Goal: Navigation & Orientation: Find specific page/section

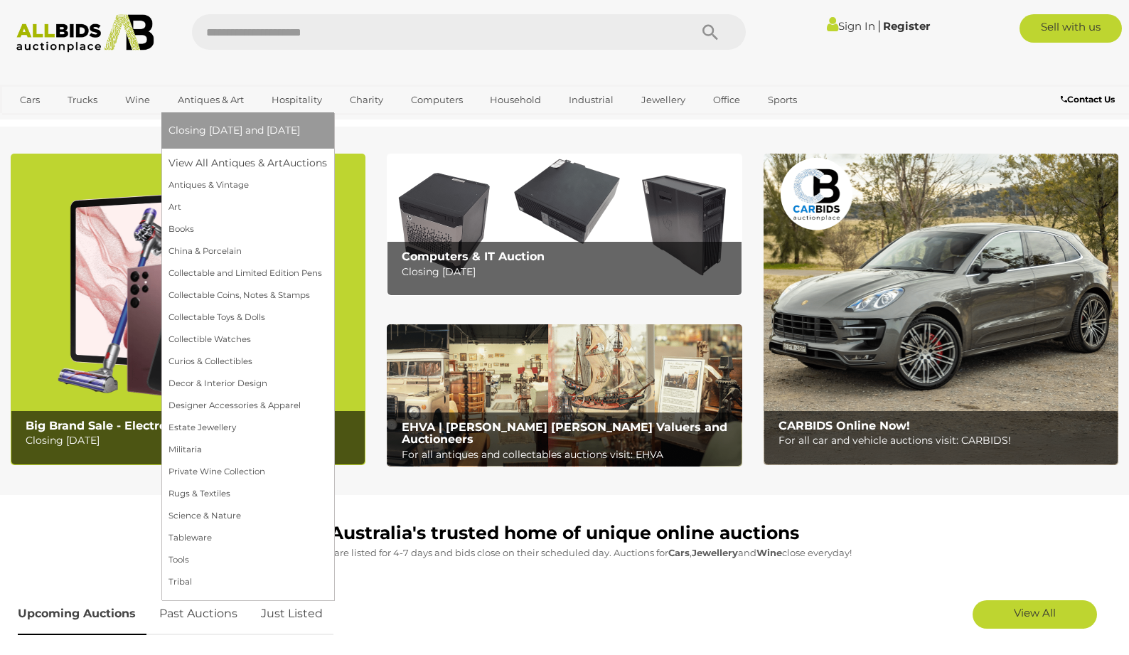
click at [214, 127] on span "Closing [DATE] and [DATE]" at bounding box center [235, 130] width 132 height 13
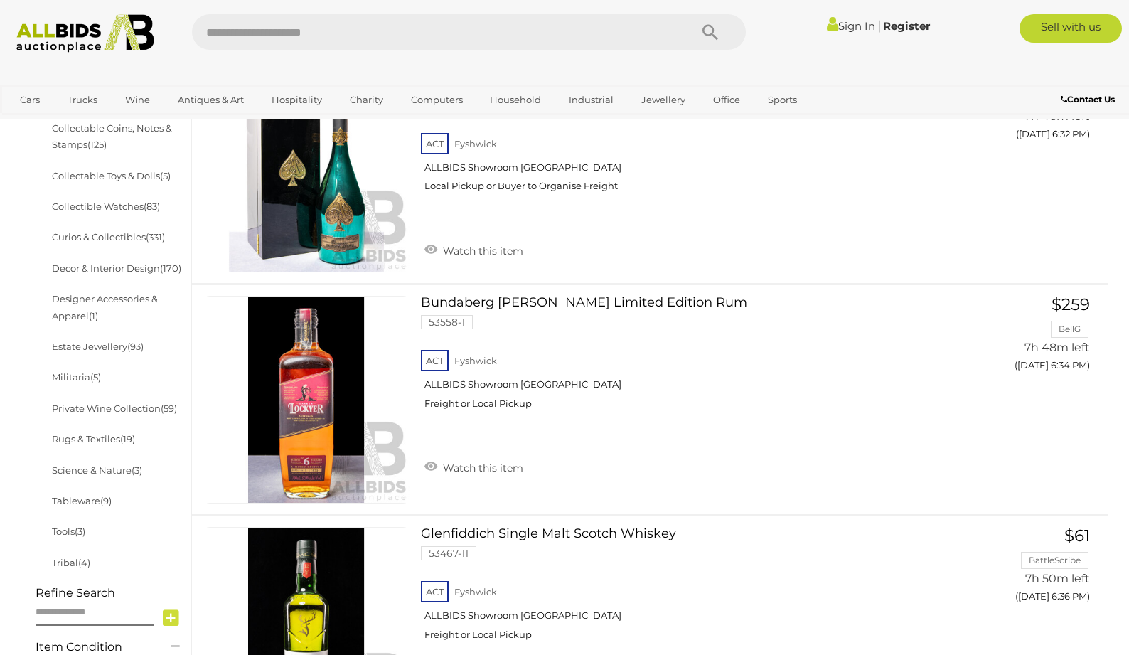
scroll to position [623, 0]
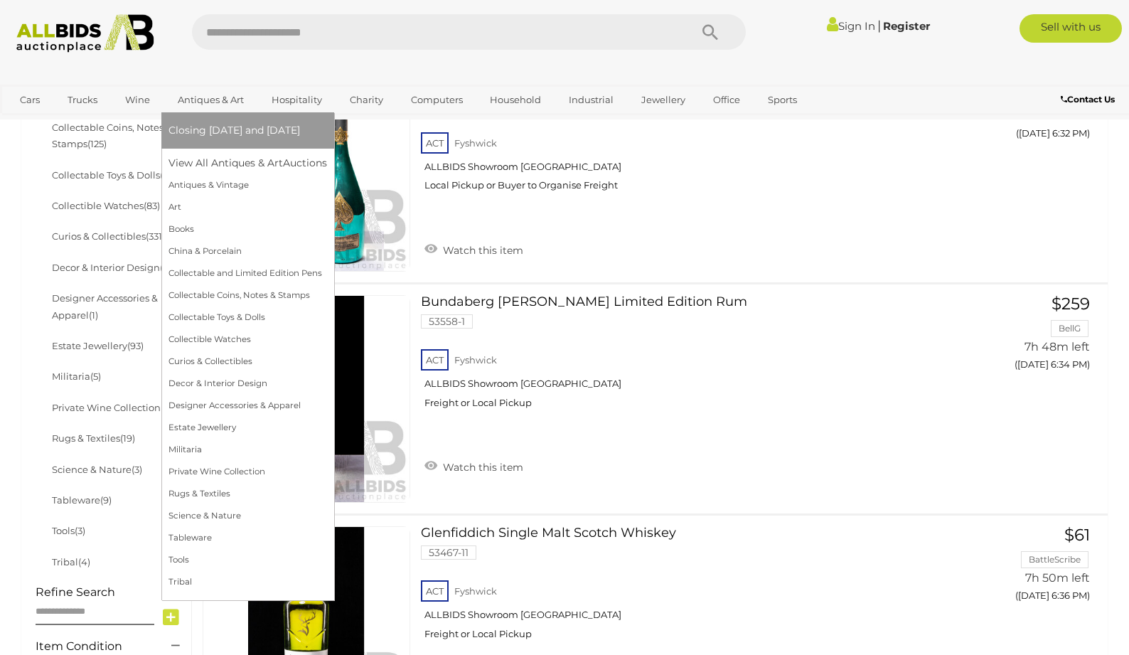
click at [210, 132] on span "Closing [DATE] and [DATE]" at bounding box center [235, 130] width 132 height 13
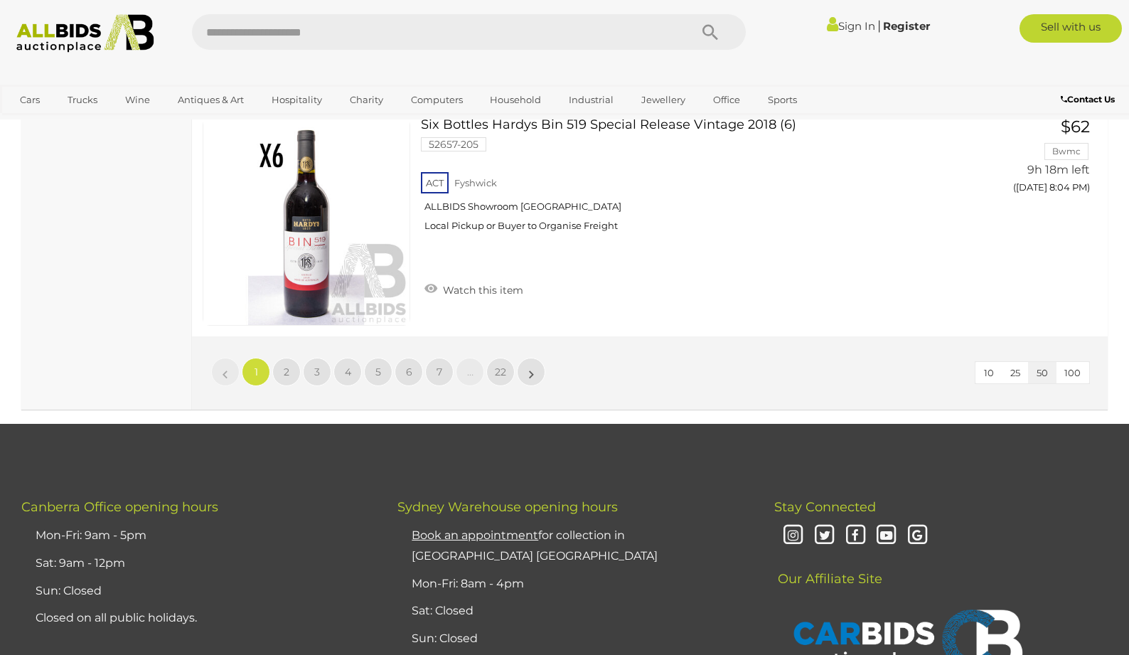
scroll to position [11663, 0]
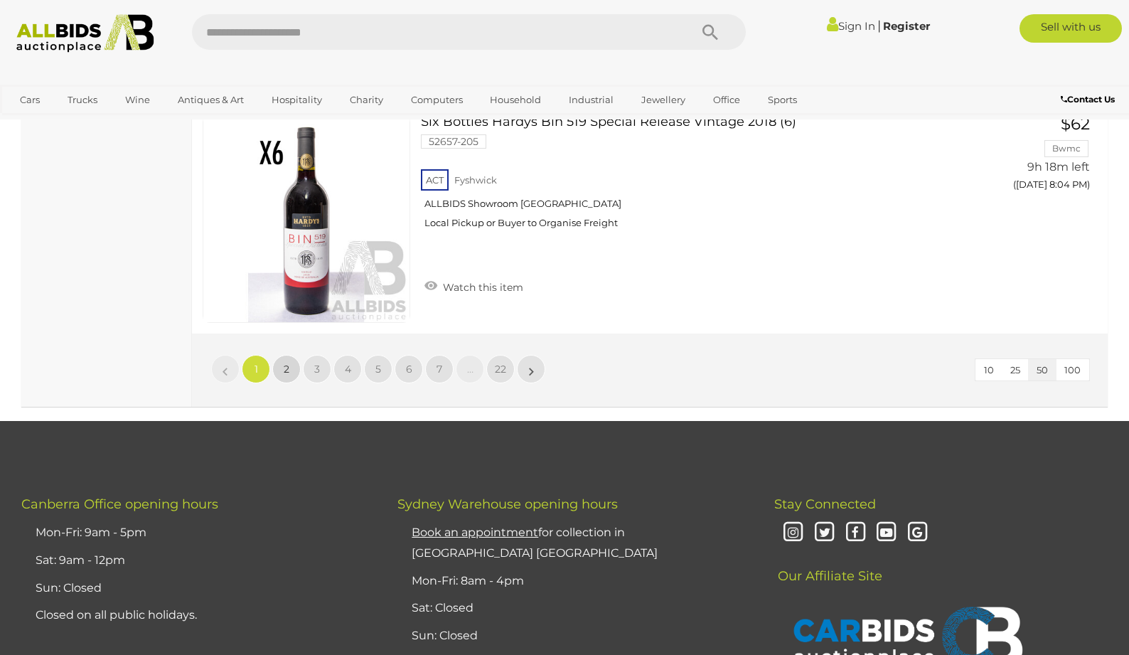
click at [284, 365] on span "2" at bounding box center [287, 369] width 6 height 13
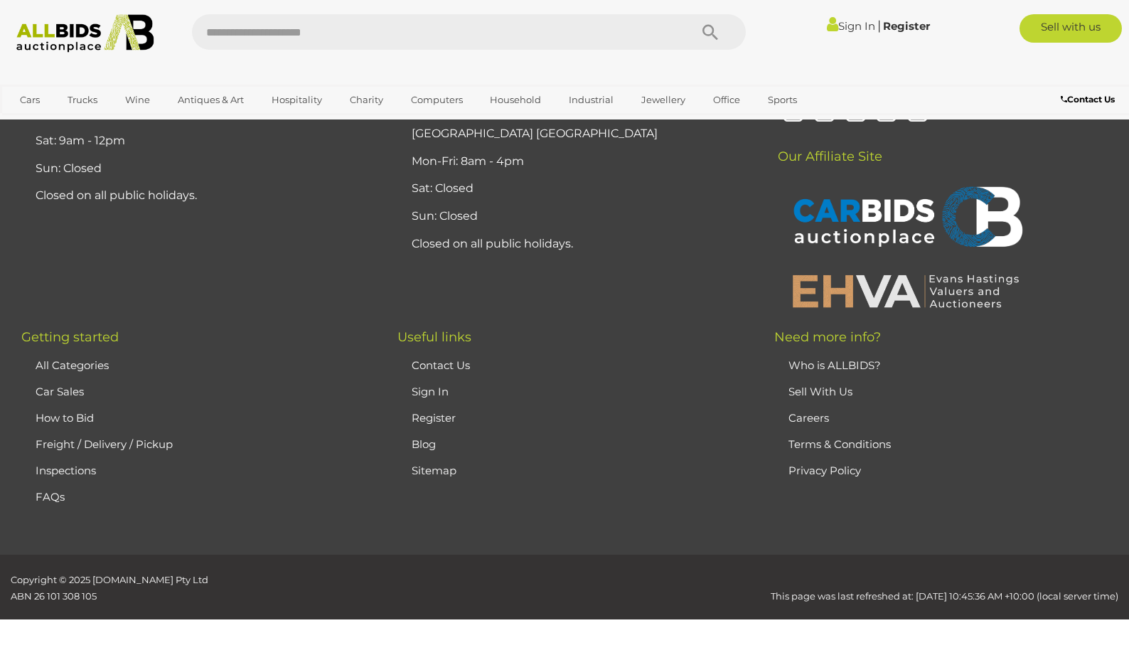
scroll to position [298, 0]
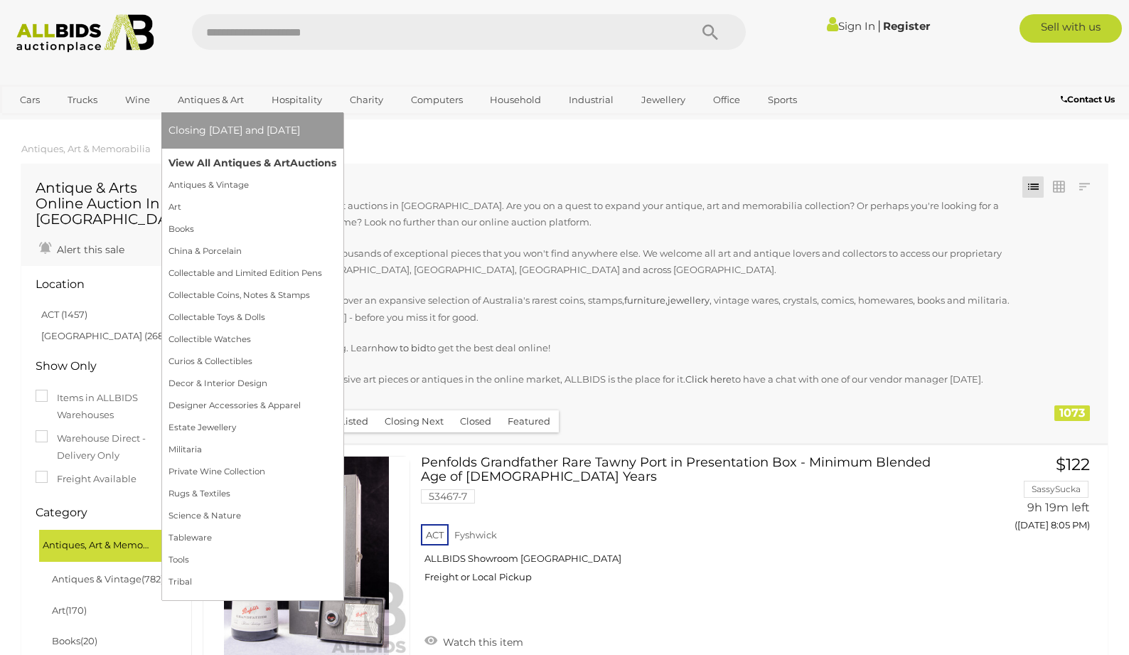
click at [206, 162] on link "View All Antiques & Art Auctions" at bounding box center [253, 163] width 168 height 22
click at [207, 162] on link "View All Antiques & Art Auctions" at bounding box center [253, 163] width 168 height 22
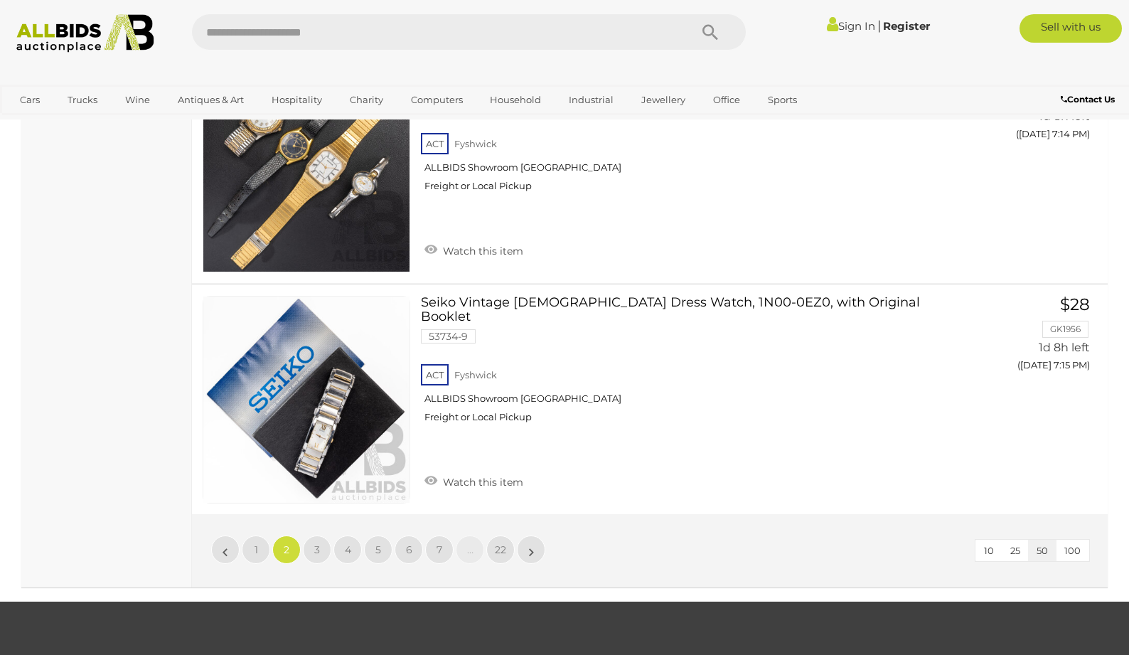
scroll to position [11488, 0]
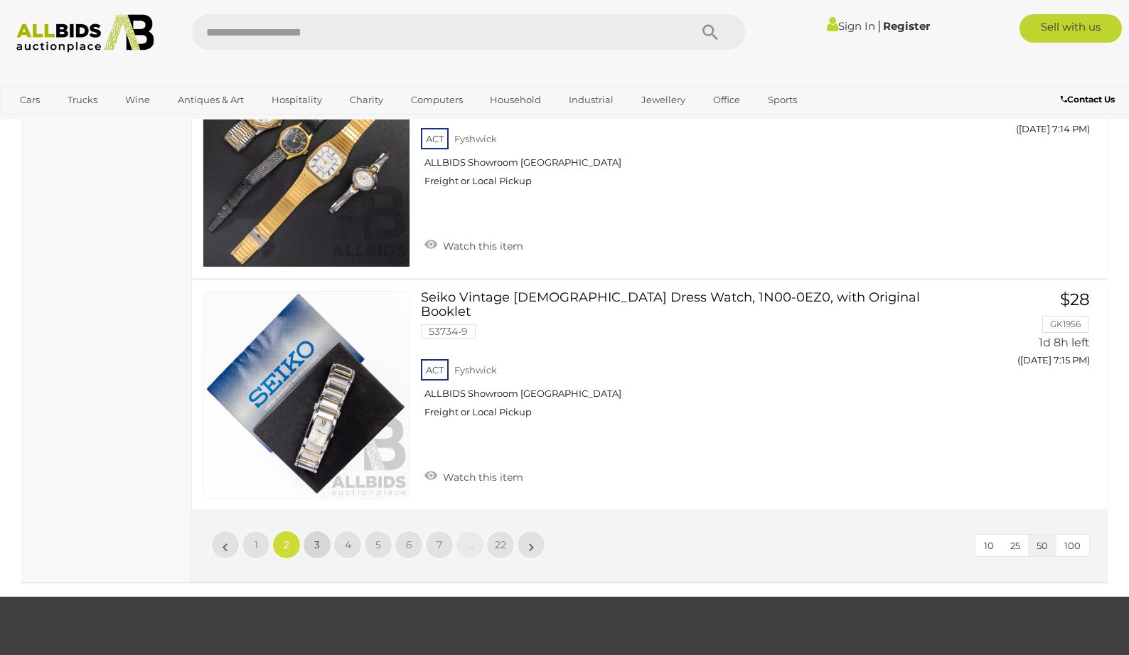
click at [316, 542] on span "3" at bounding box center [317, 544] width 6 height 13
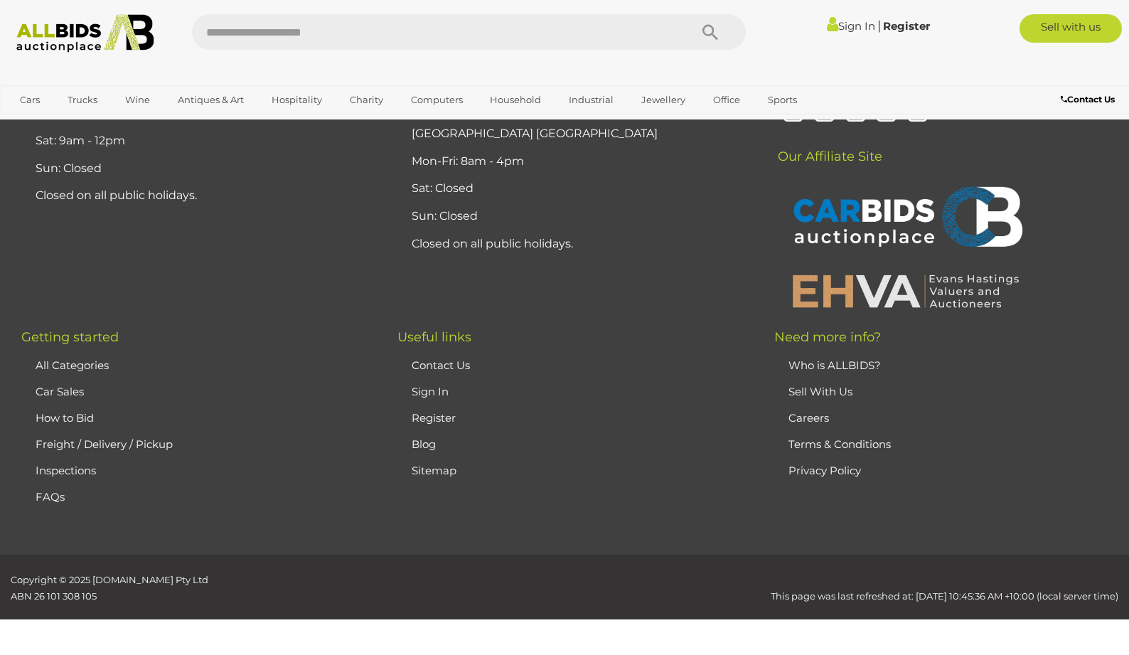
scroll to position [298, 0]
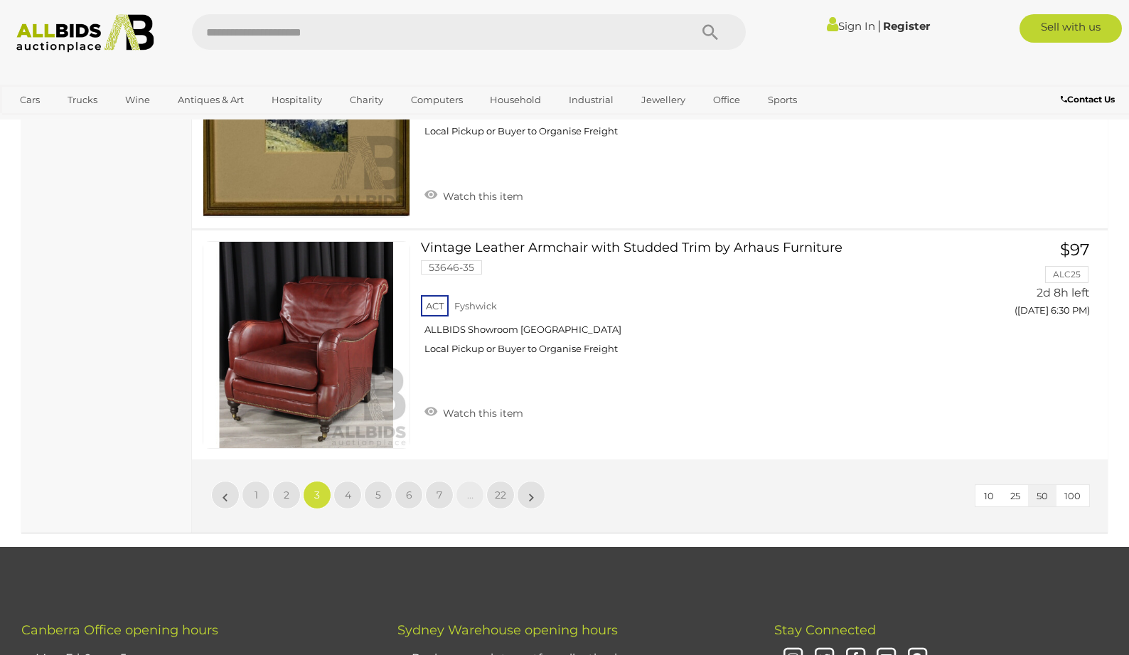
scroll to position [11537, 0]
click at [343, 493] on link "4" at bounding box center [347, 495] width 28 height 28
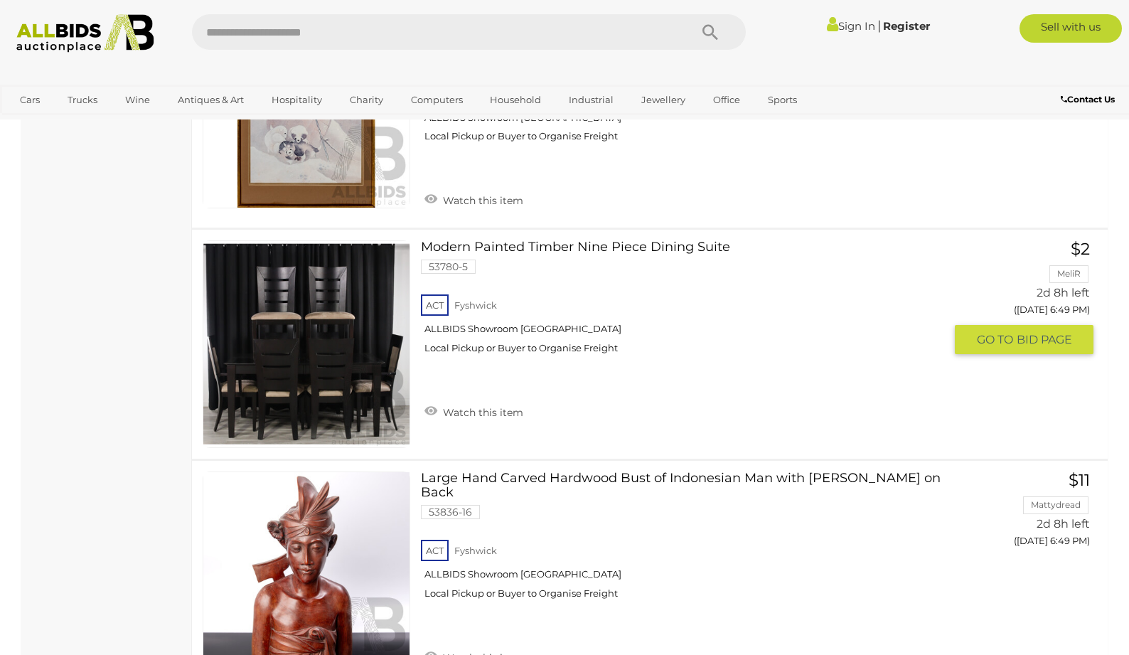
scroll to position [10203, 0]
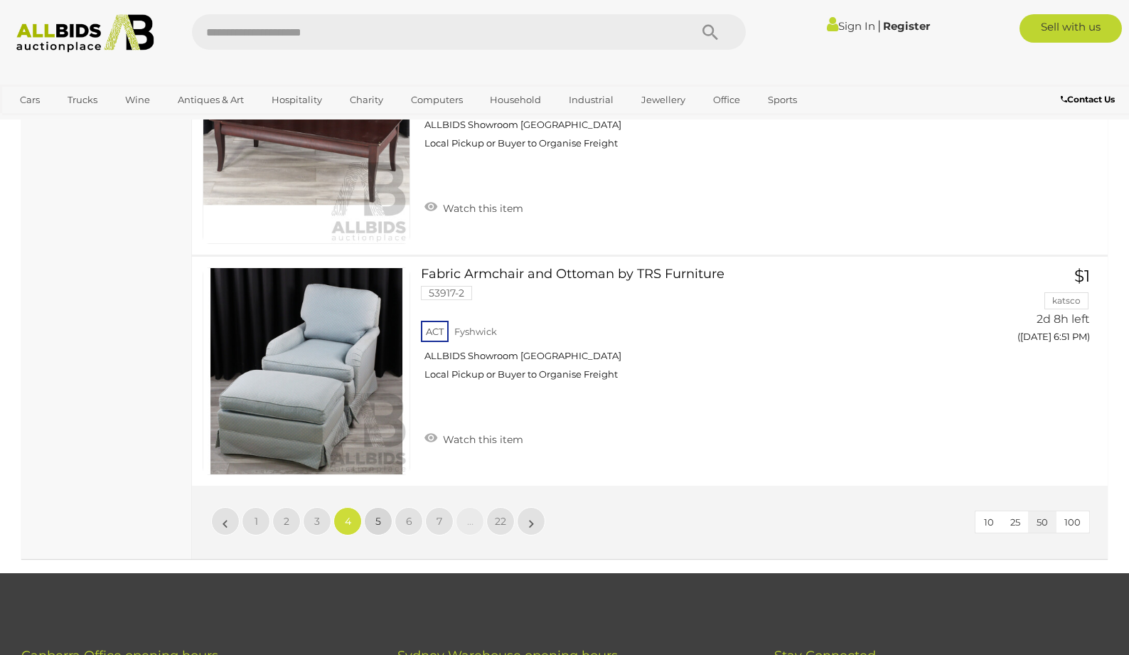
click at [376, 515] on span "5" at bounding box center [378, 521] width 6 height 13
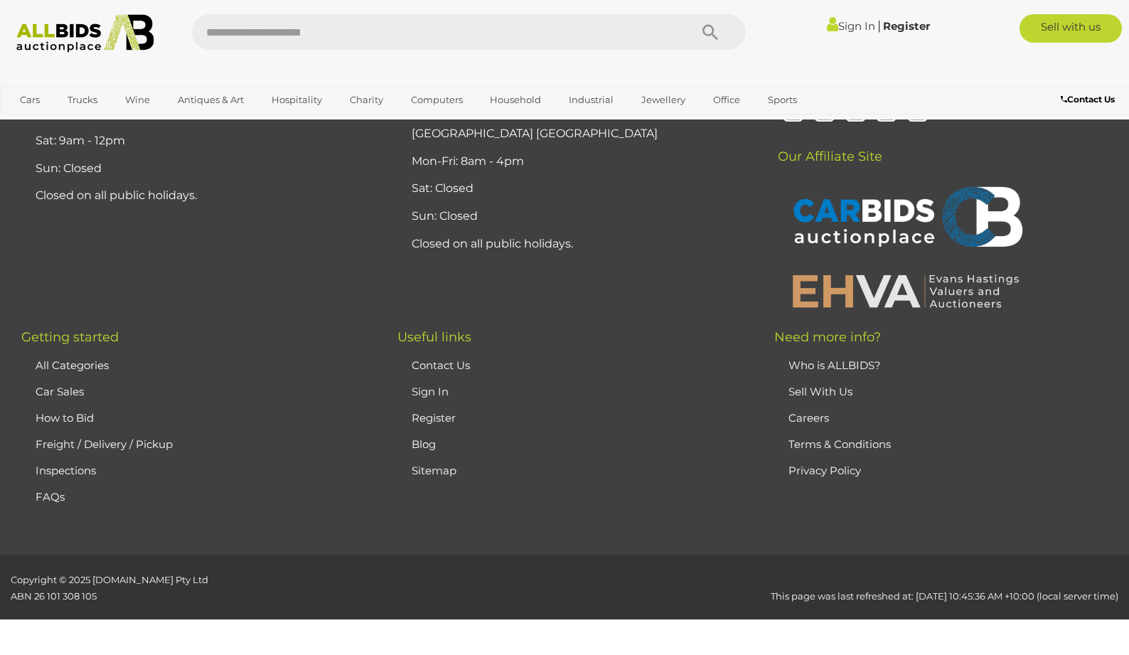
scroll to position [298, 0]
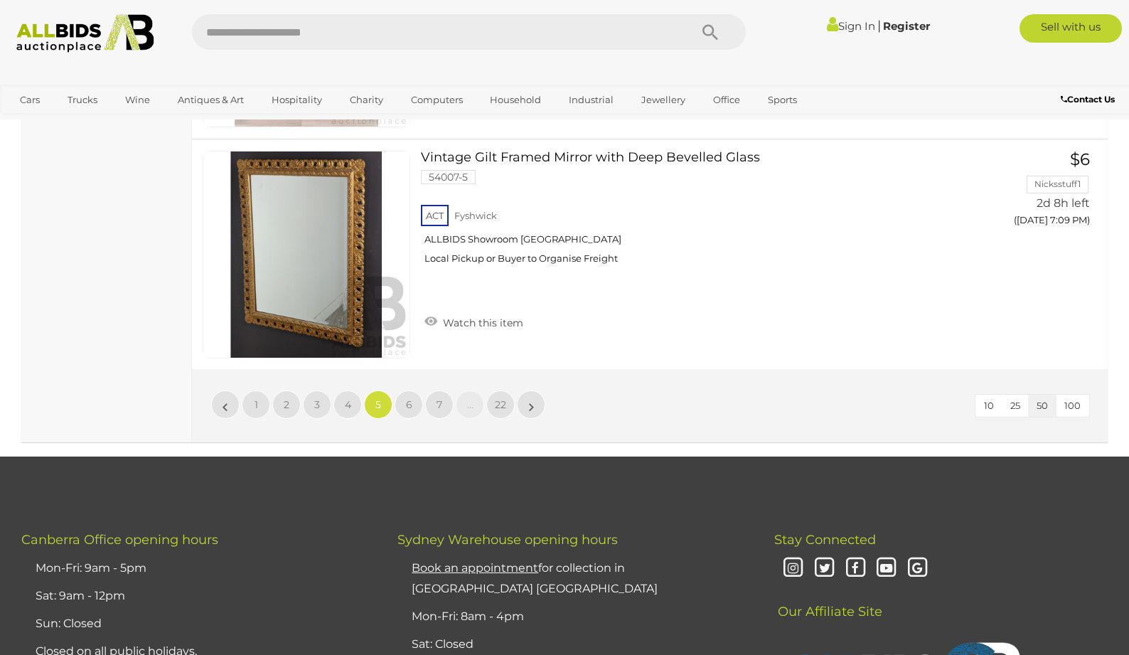
scroll to position [11665, 0]
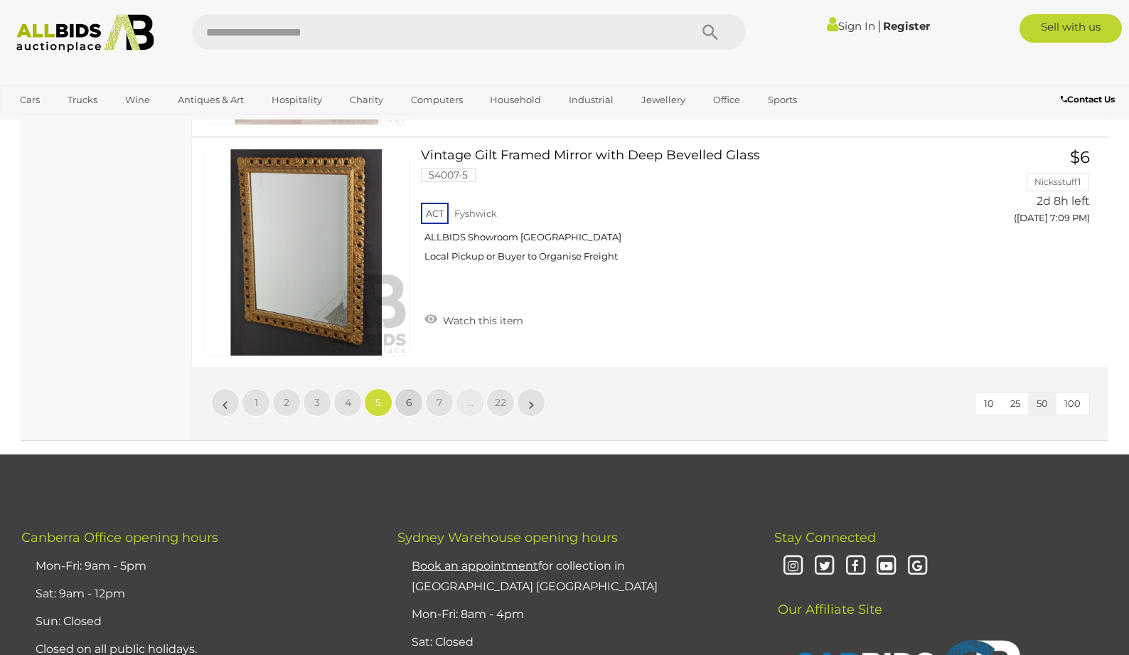
click at [412, 396] on span "6" at bounding box center [409, 402] width 6 height 13
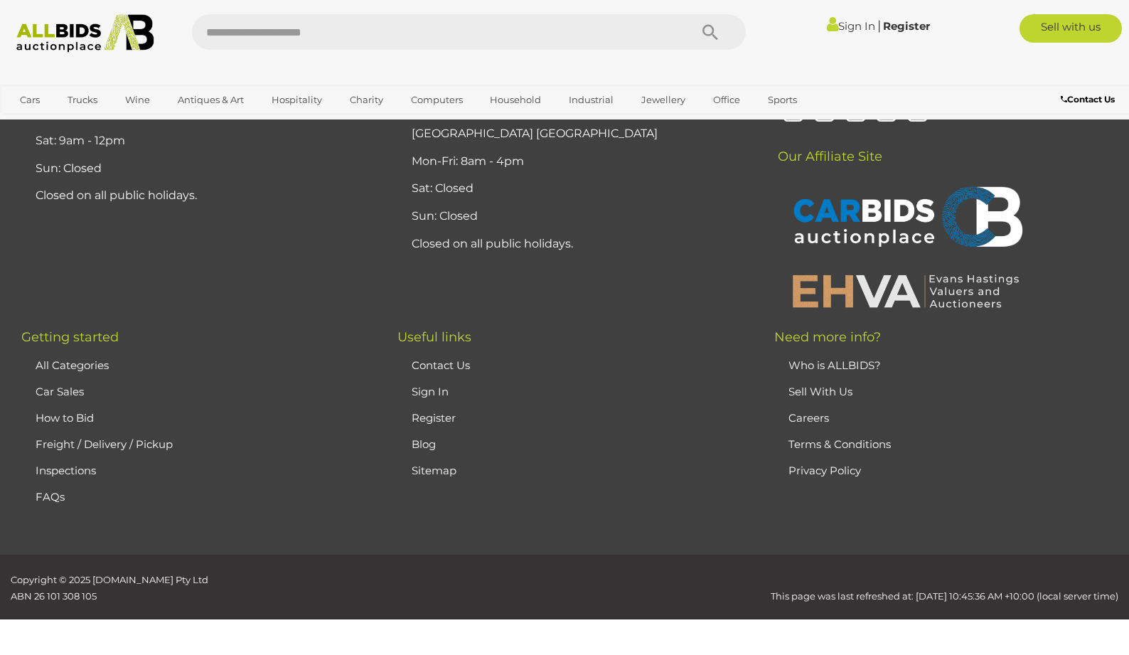
scroll to position [298, 0]
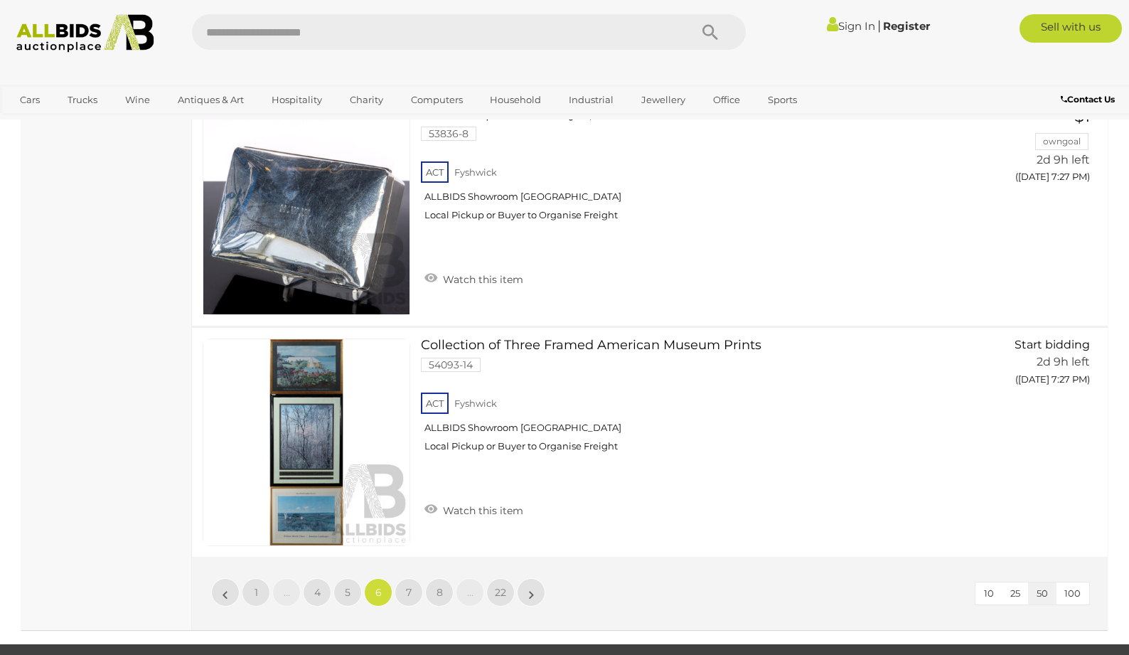
scroll to position [11442, 0]
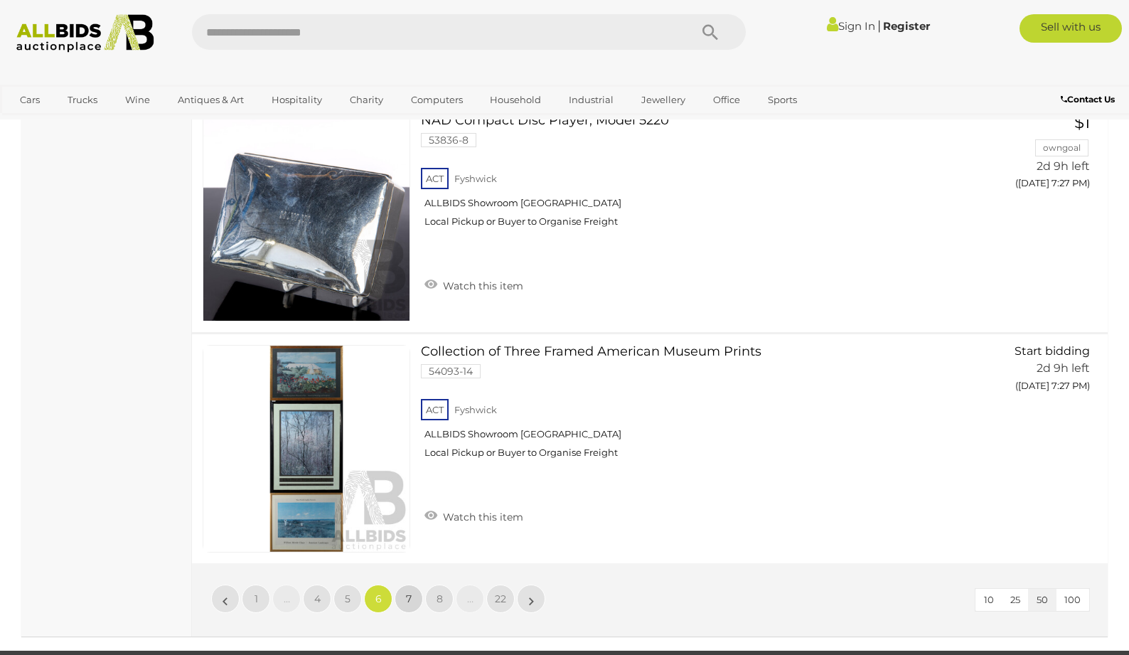
click at [411, 592] on span "7" at bounding box center [409, 598] width 6 height 13
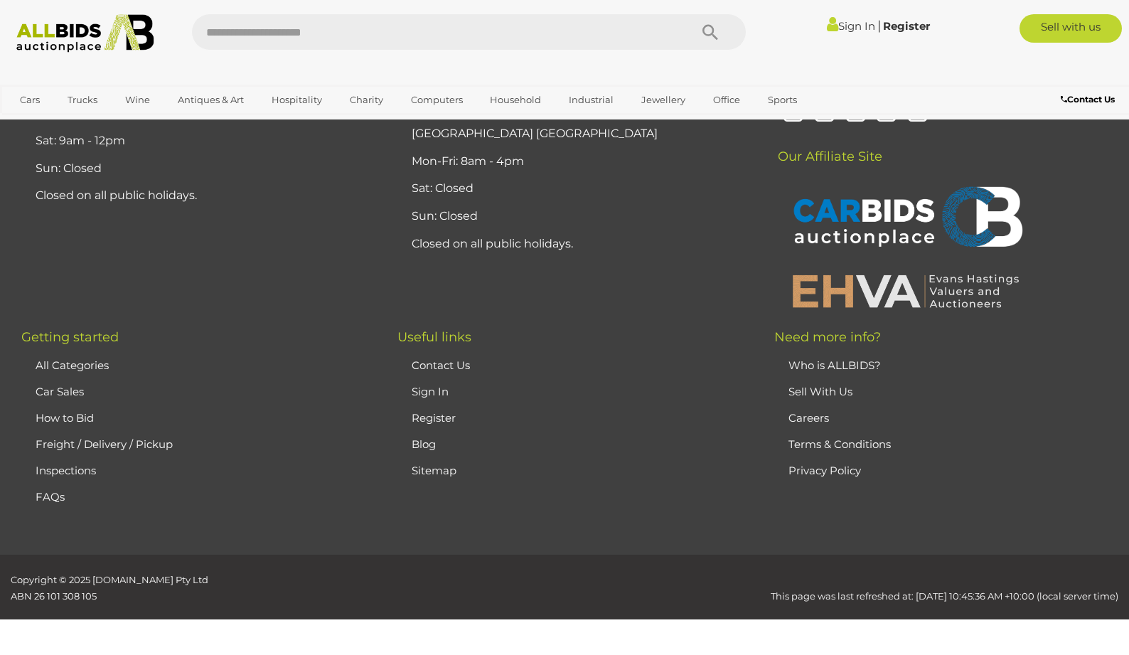
scroll to position [298, 0]
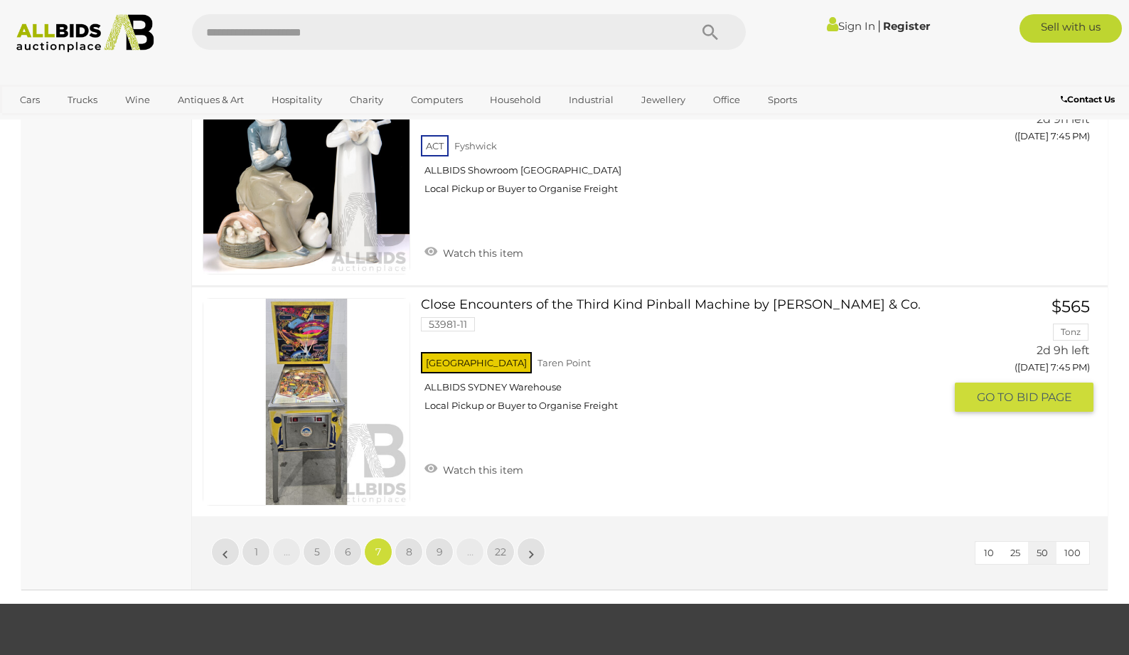
scroll to position [11491, 0]
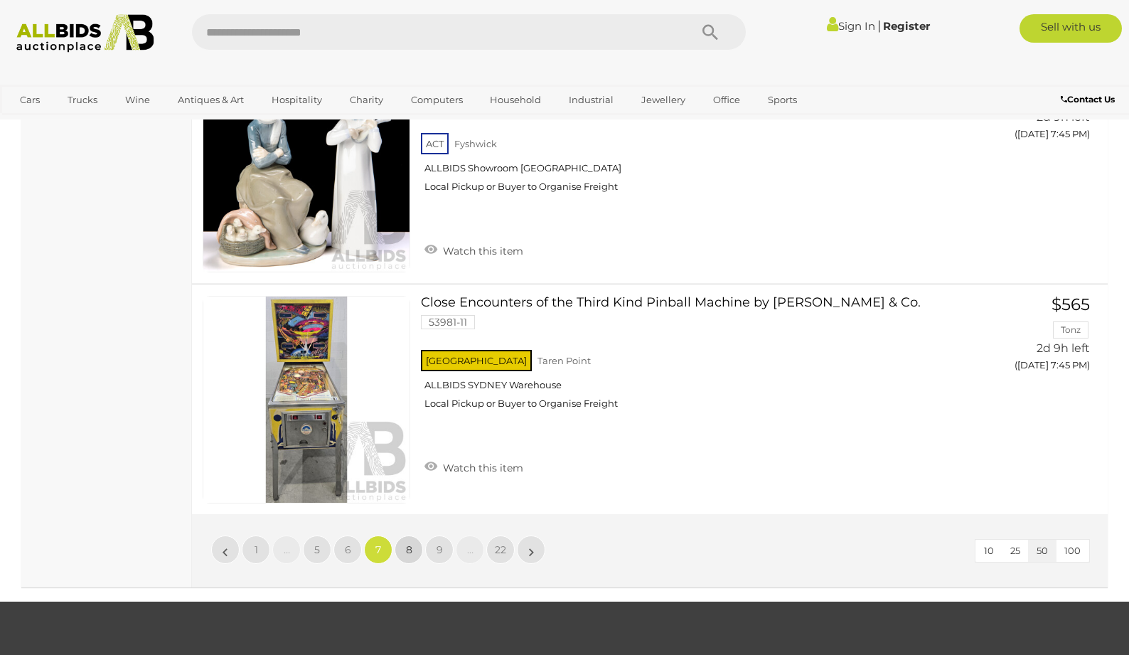
click at [410, 543] on span "8" at bounding box center [409, 549] width 6 height 13
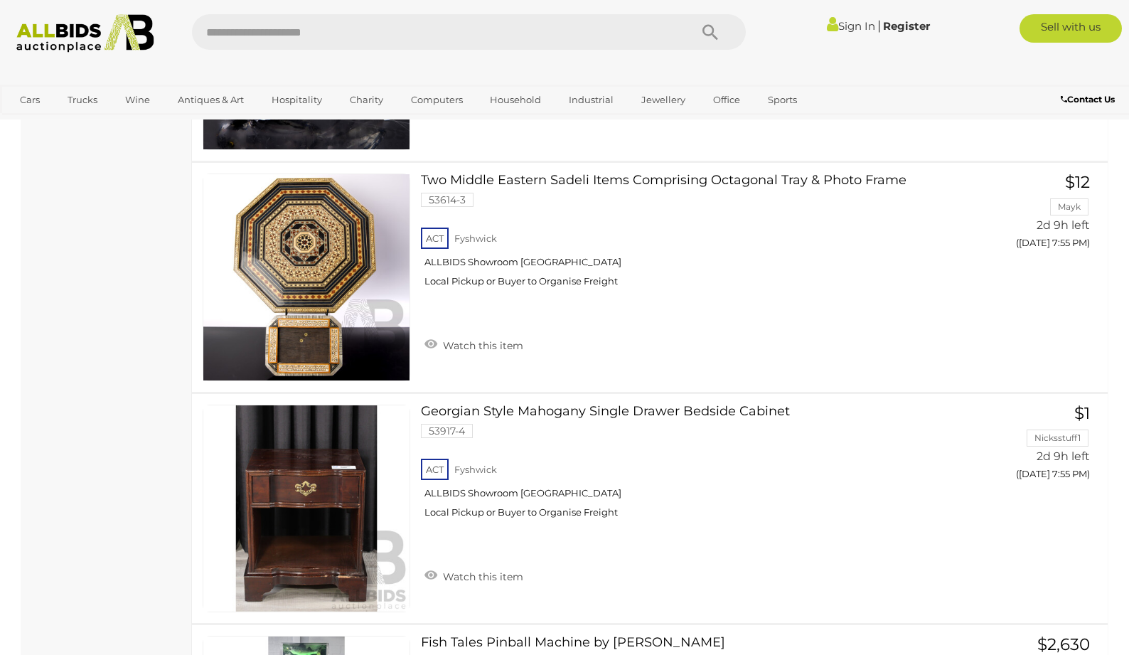
scroll to position [4687, 0]
